Goal: Navigation & Orientation: Find specific page/section

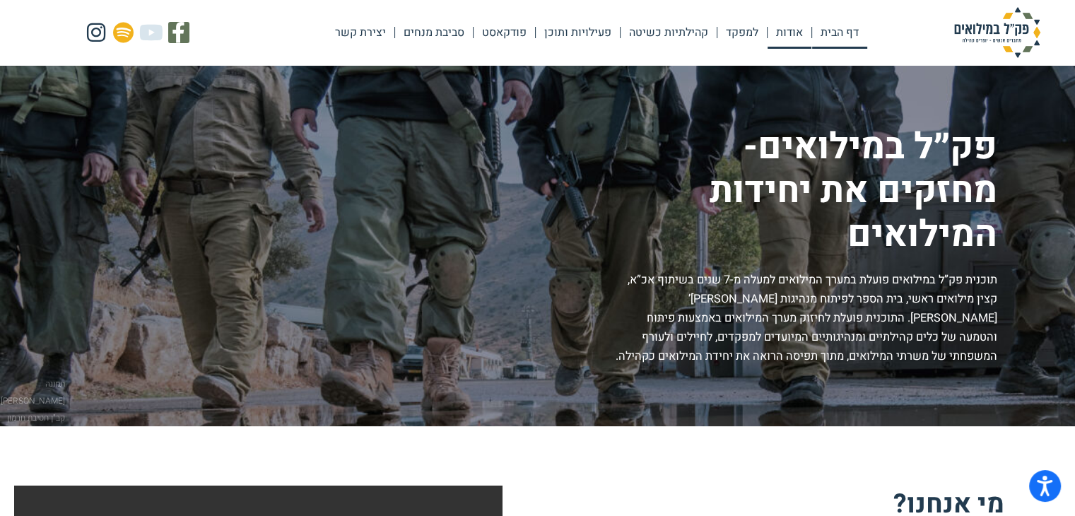
click at [779, 35] on link "אודות" at bounding box center [789, 32] width 44 height 33
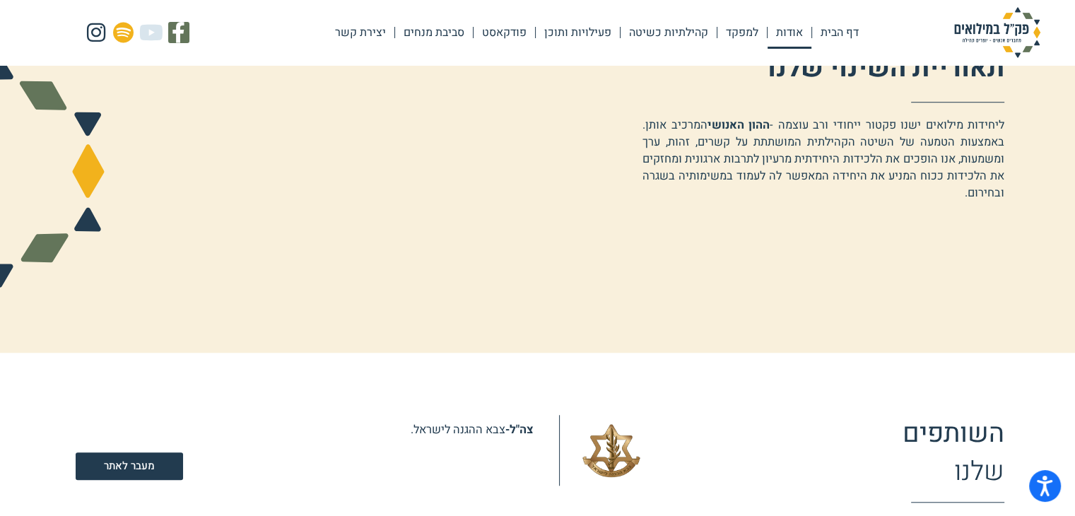
scroll to position [1060, 0]
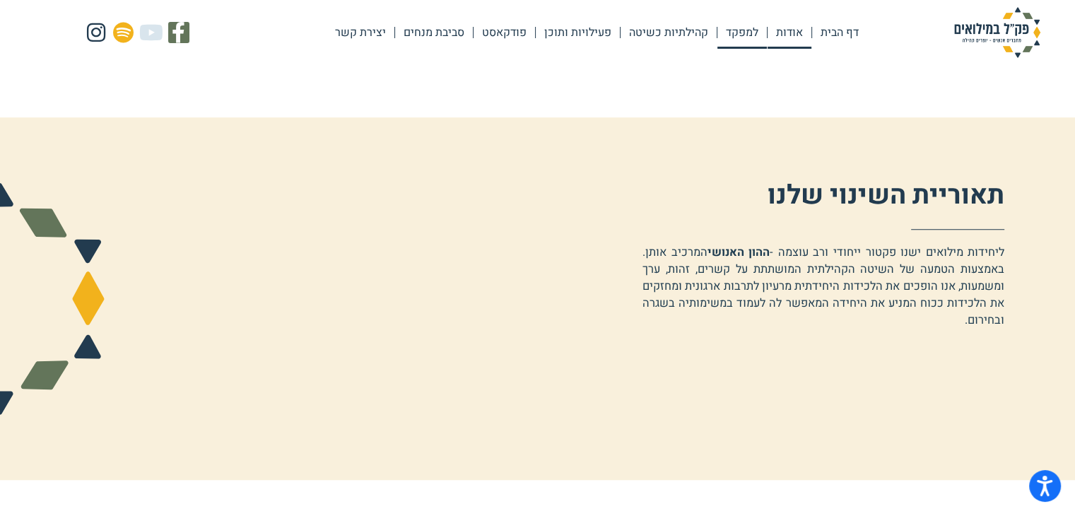
click at [741, 35] on link "למפקד" at bounding box center [741, 32] width 49 height 33
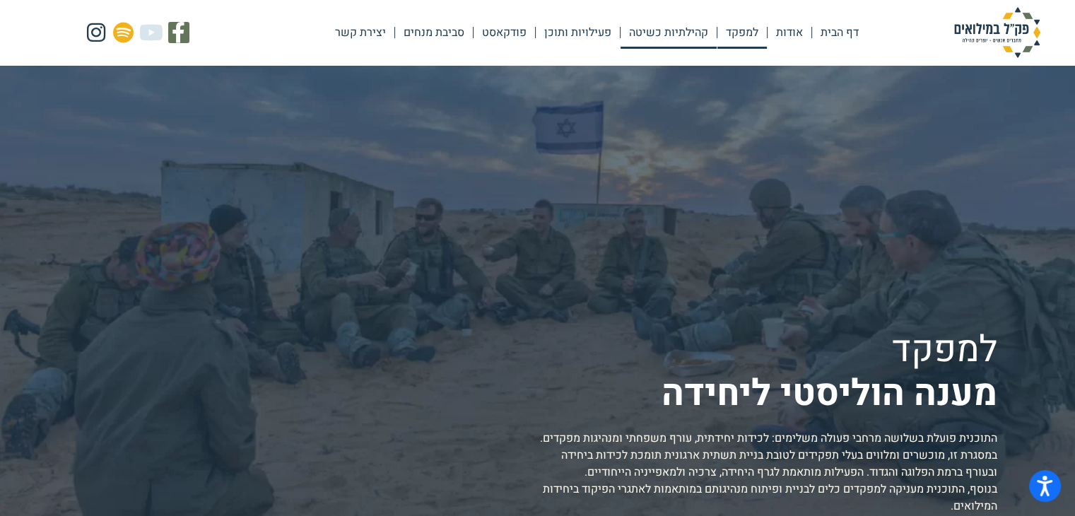
click at [680, 32] on link "קהילתיות כשיטה" at bounding box center [668, 32] width 96 height 33
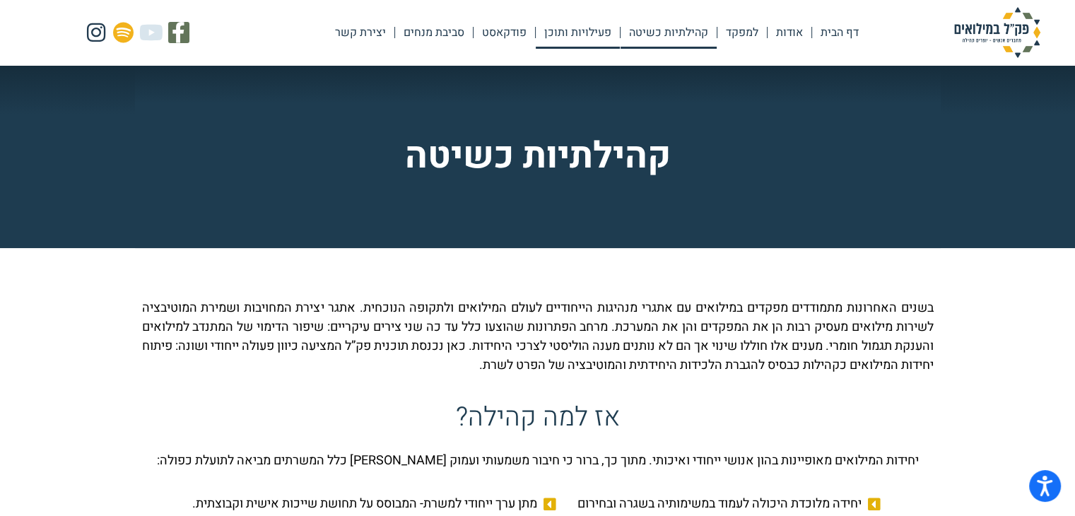
click at [594, 32] on link "פעילויות ותוכן" at bounding box center [578, 32] width 84 height 33
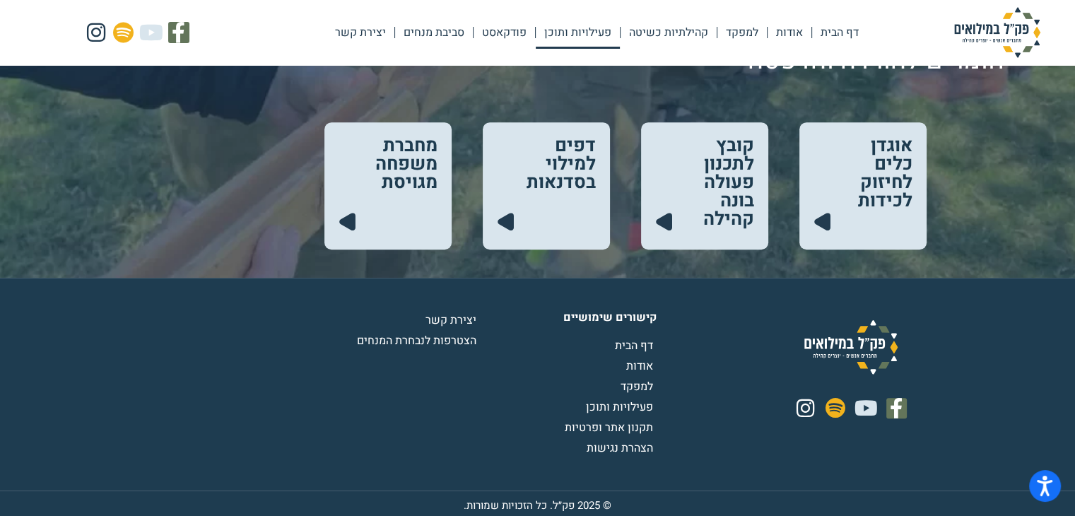
scroll to position [823, 0]
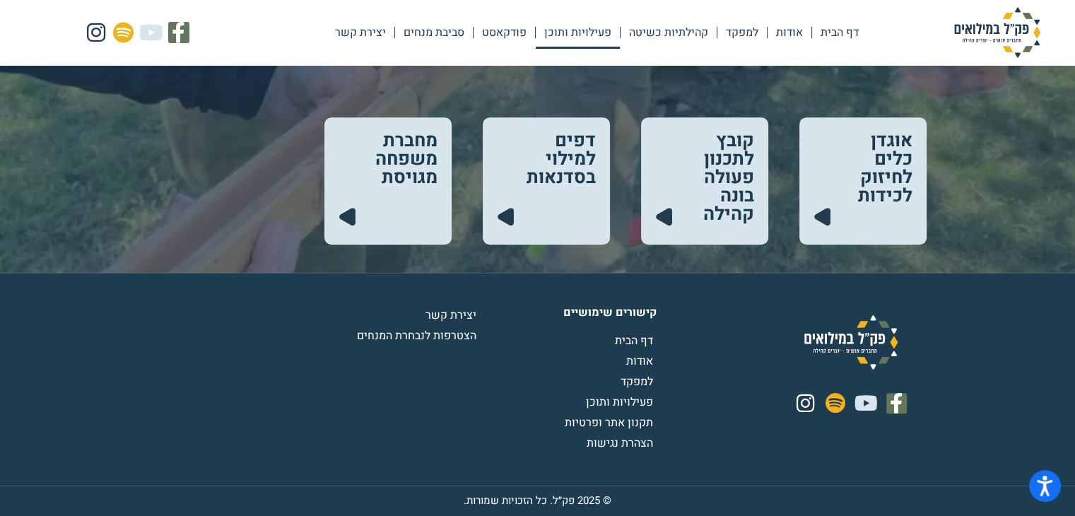
click at [455, 334] on span "הצטרפות לנבחרת המנחים" at bounding box center [418, 335] width 123 height 17
